Goal: Information Seeking & Learning: Learn about a topic

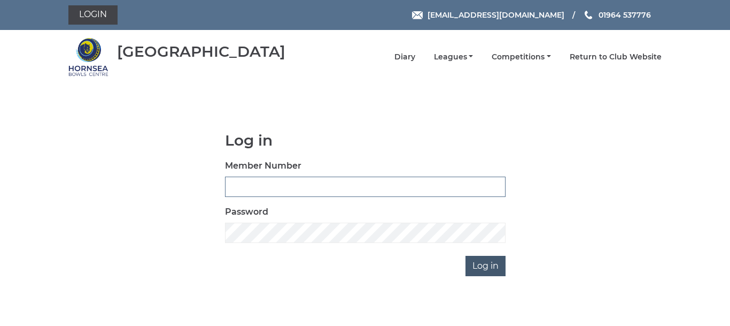
type input "0086"
click at [480, 261] on input "Log in" at bounding box center [486, 266] width 40 height 20
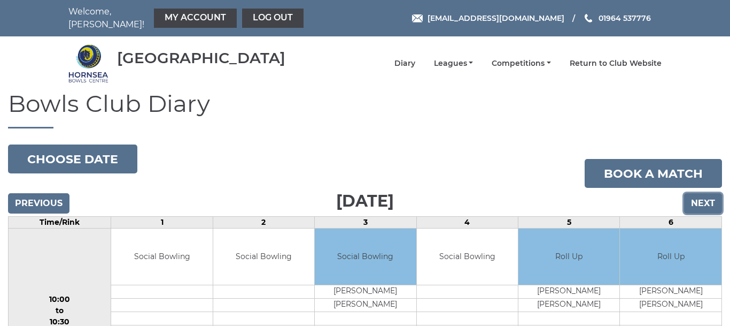
click at [699, 193] on input "Next" at bounding box center [703, 203] width 38 height 20
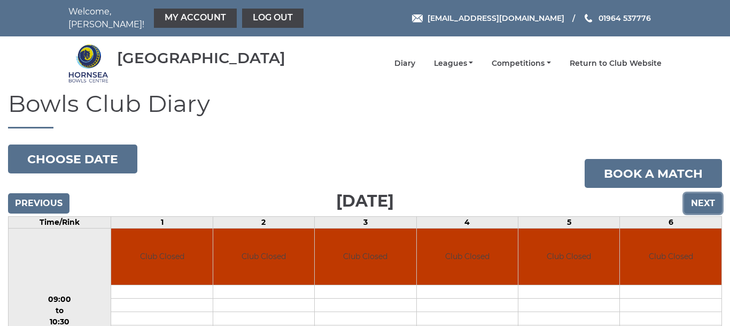
click at [702, 196] on input "Next" at bounding box center [703, 203] width 38 height 20
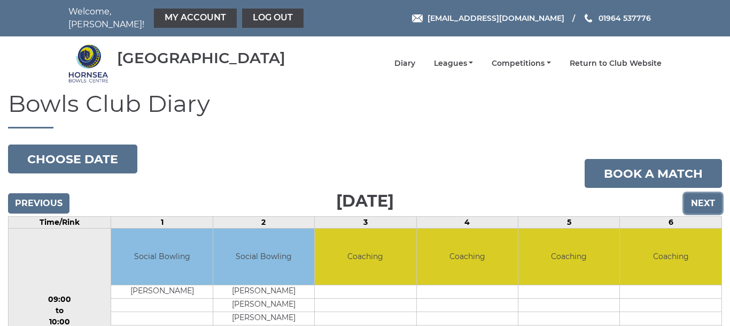
click at [698, 193] on input "Next" at bounding box center [703, 203] width 38 height 20
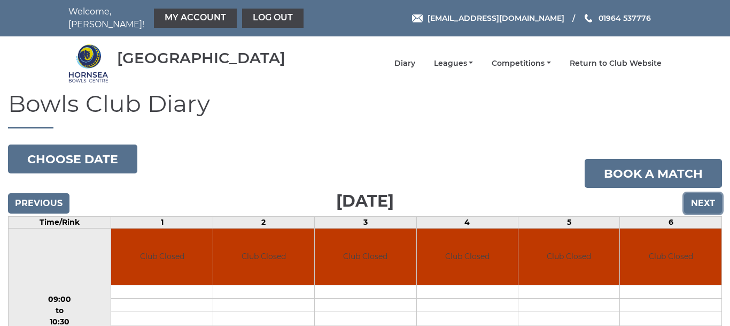
click at [697, 193] on input "Next" at bounding box center [703, 203] width 38 height 20
click at [704, 194] on input "Next" at bounding box center [703, 203] width 38 height 20
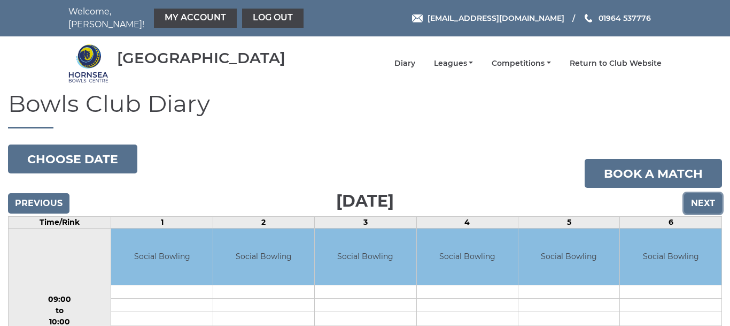
click at [704, 194] on input "Next" at bounding box center [703, 203] width 38 height 20
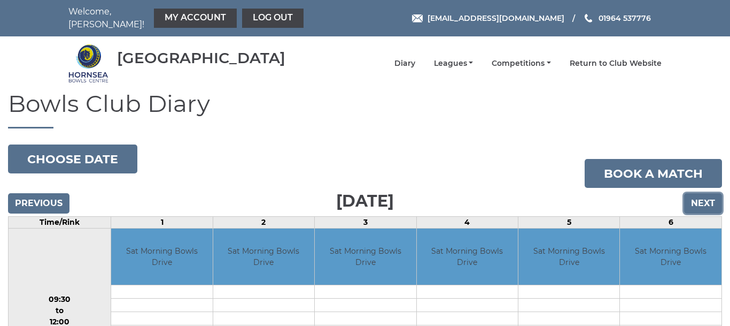
click at [704, 194] on input "Next" at bounding box center [703, 203] width 38 height 20
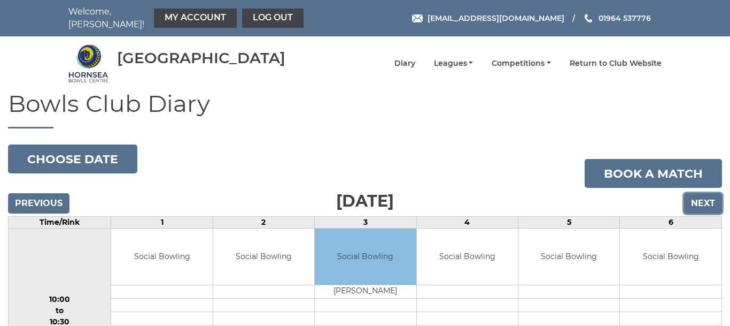
click at [704, 194] on input "Next" at bounding box center [703, 203] width 38 height 20
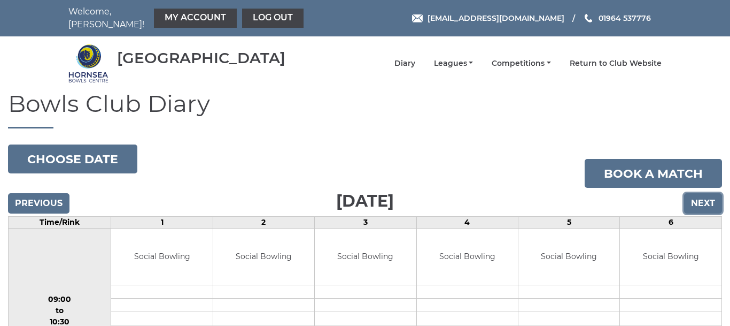
click at [704, 194] on input "Next" at bounding box center [703, 203] width 38 height 20
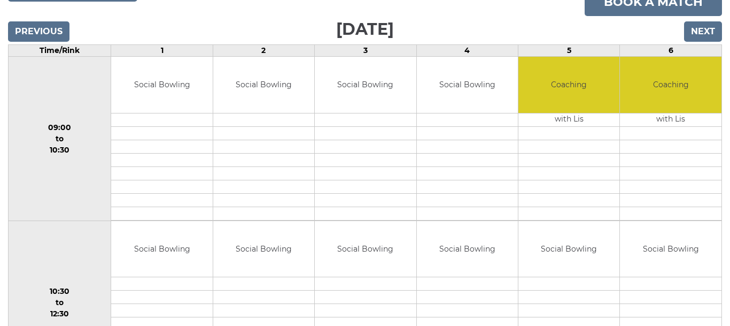
scroll to position [151, 0]
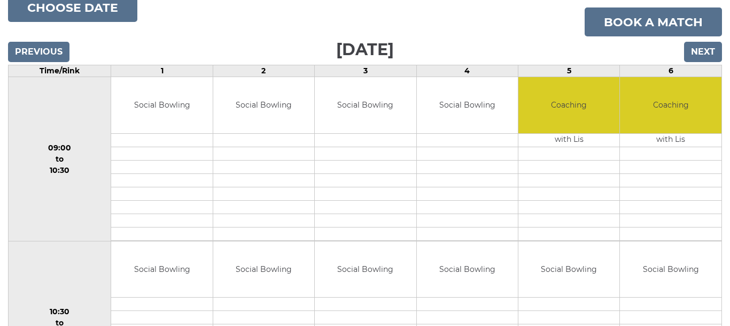
click at [709, 84] on td "Coaching" at bounding box center [671, 105] width 102 height 56
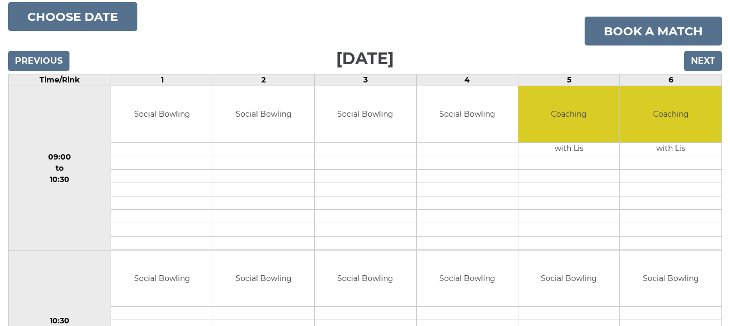
scroll to position [0, 0]
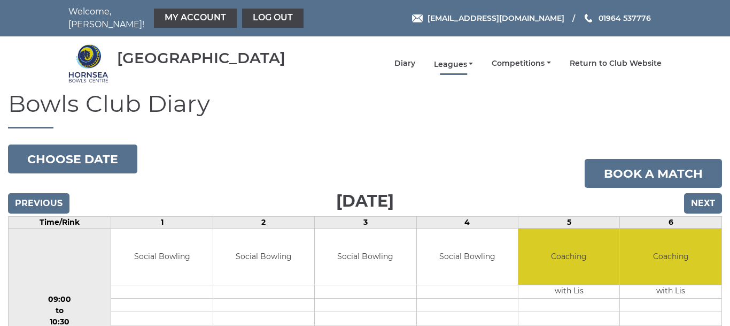
click at [453, 59] on link "Leagues" at bounding box center [454, 64] width 40 height 10
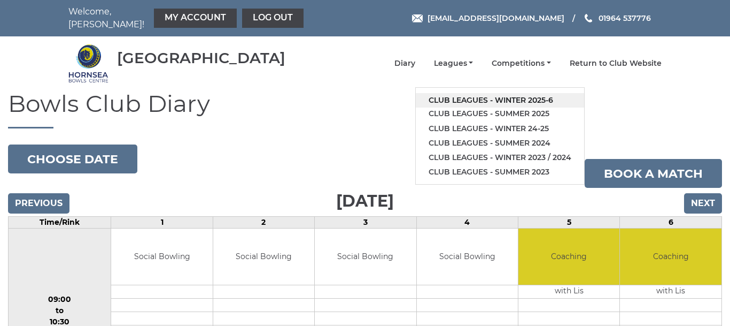
click at [462, 93] on link "Club leagues - Winter 2025-6" at bounding box center [500, 100] width 168 height 14
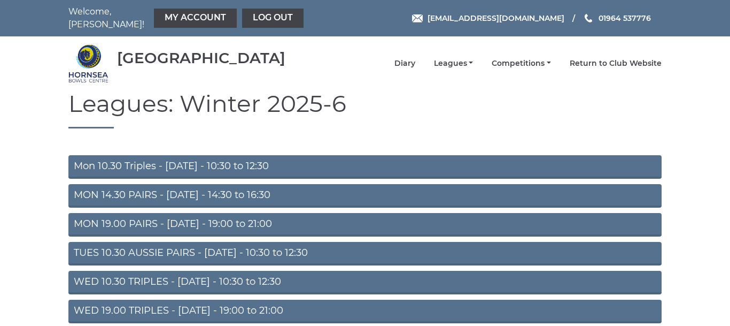
click at [257, 214] on link "MON 19.00 PAIRS - [DATE] - 19:00 to 21:00" at bounding box center [364, 225] width 593 height 24
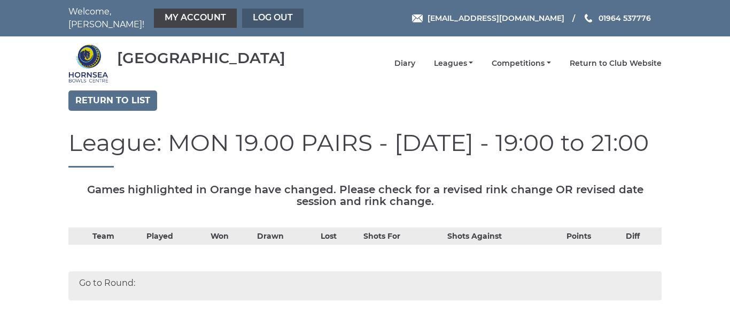
click at [253, 11] on link "Log out" at bounding box center [272, 18] width 61 height 19
